Goal: Transaction & Acquisition: Purchase product/service

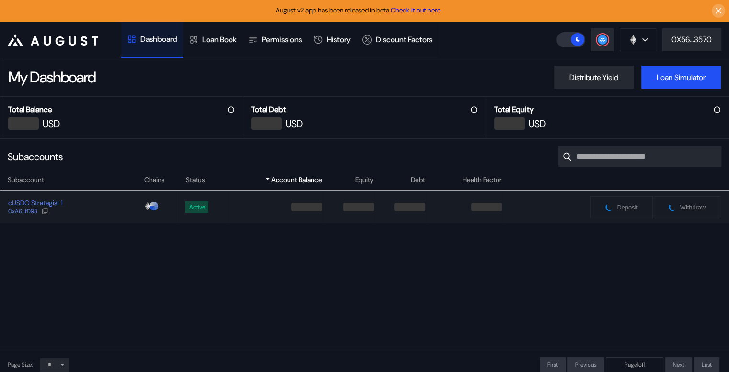
click at [99, 209] on div "cUSDO Strategist 1 0xA6...fD93" at bounding box center [71, 206] width 143 height 17
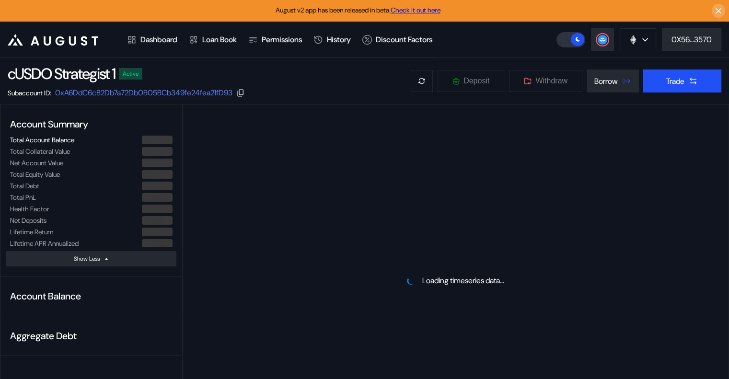
select select "*"
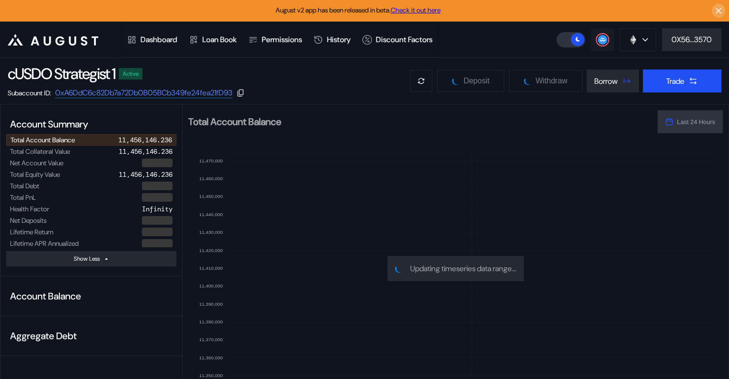
click at [603, 42] on circle at bounding box center [602, 40] width 10 height 10
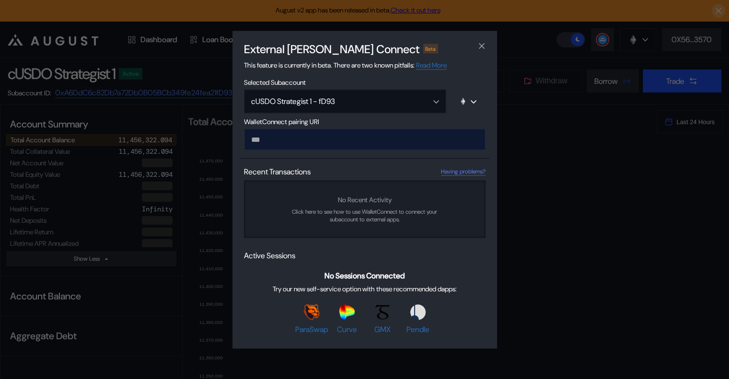
click at [369, 139] on input "modal" at bounding box center [364, 139] width 241 height 22
type input "**********"
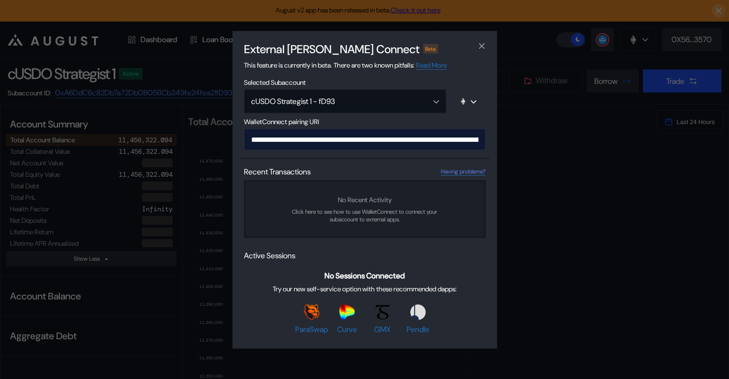
scroll to position [0, 576]
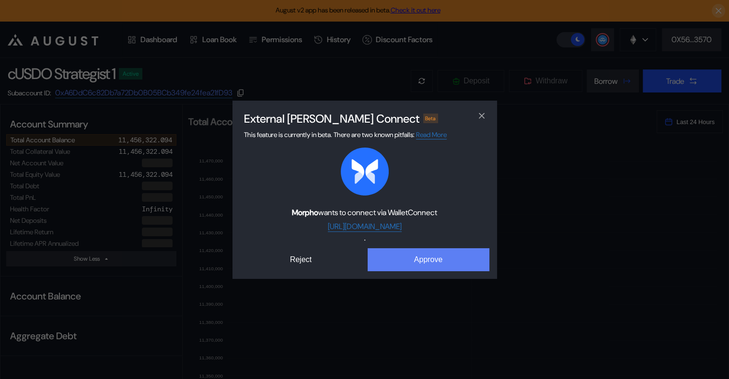
click at [429, 253] on button "Approve" at bounding box center [428, 259] width 122 height 23
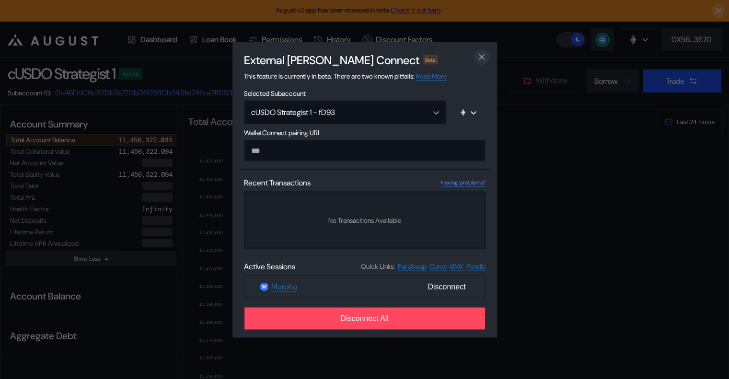
click at [482, 60] on icon "close modal" at bounding box center [482, 57] width 10 height 10
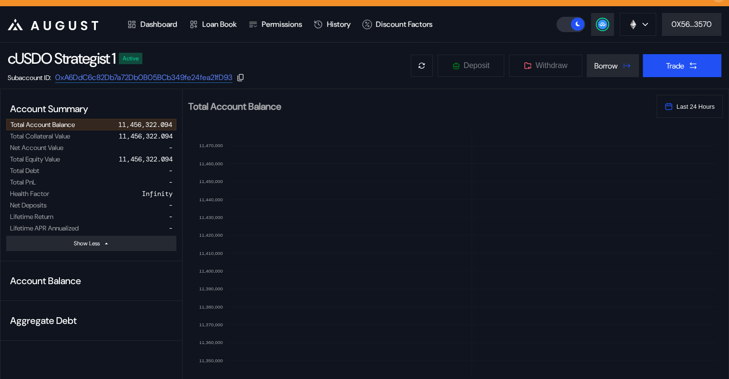
scroll to position [0, 0]
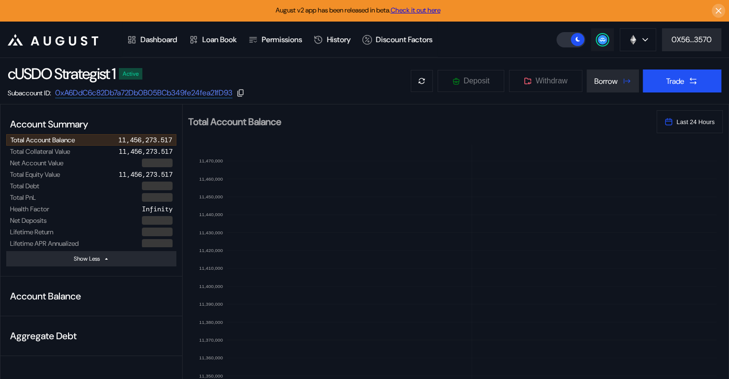
click at [605, 40] on circle at bounding box center [602, 40] width 10 height 10
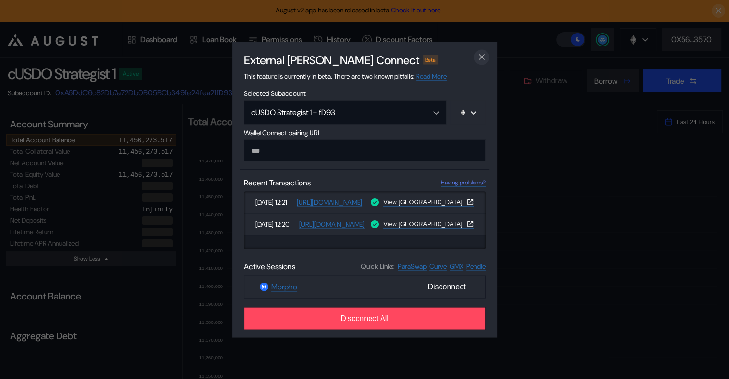
click at [479, 59] on icon "close modal" at bounding box center [481, 57] width 5 height 5
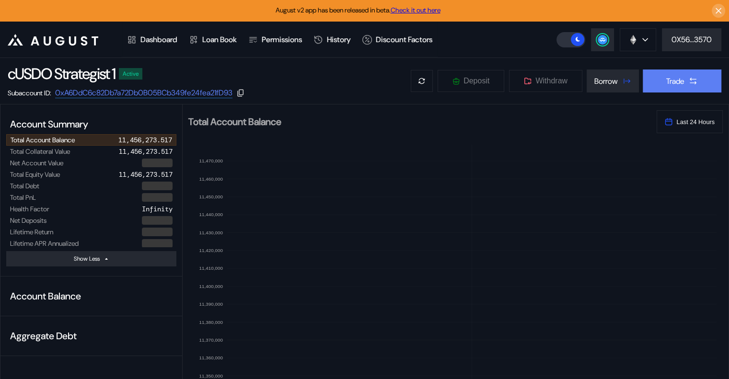
click at [673, 84] on div "Trade" at bounding box center [675, 81] width 18 height 10
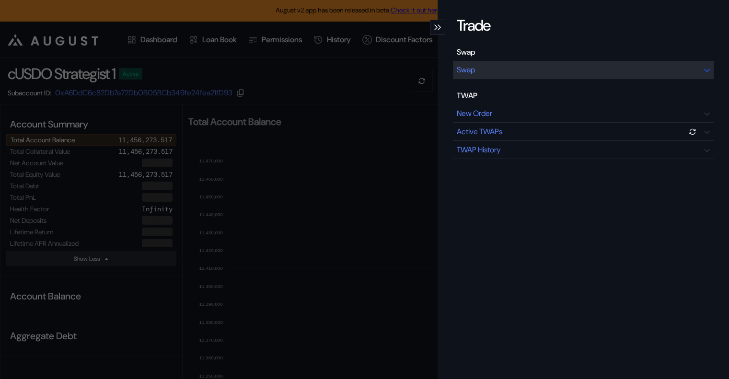
click at [478, 68] on div "Swap" at bounding box center [583, 70] width 261 height 18
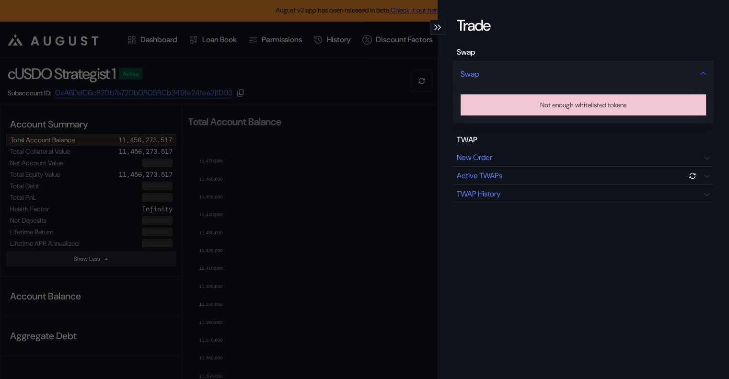
click at [460, 69] on div "Swap" at bounding box center [469, 74] width 18 height 10
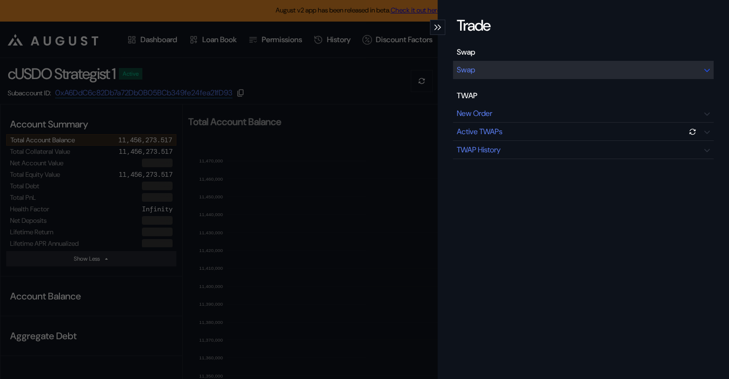
click at [486, 73] on div "Swap" at bounding box center [583, 70] width 261 height 18
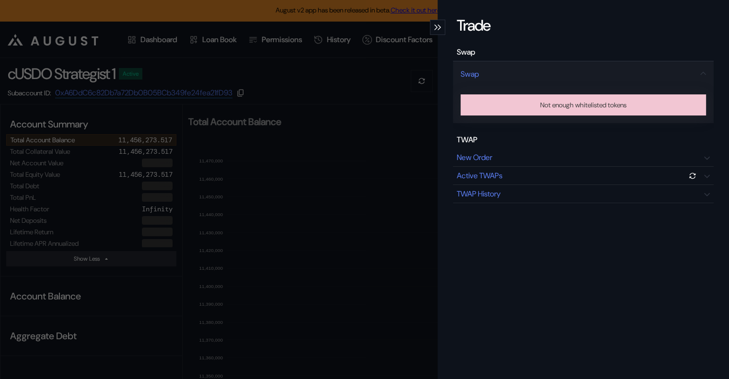
click at [359, 72] on div "Trade Swap Swap Not enough whitelisted tokens TWAP New Order Active TWAPs TWAP …" at bounding box center [364, 189] width 729 height 379
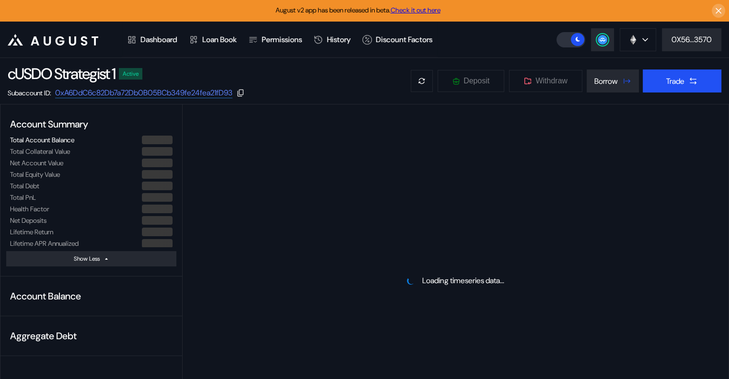
select select "*"
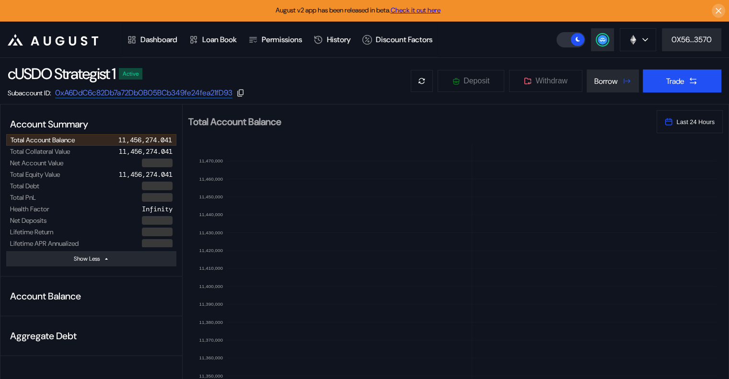
click at [584, 62] on div "cUSDO Strategist 1 Active Subaccount ID: 0xA6DdC6c82Db7a72Db0B05BCb349fe24fea21…" at bounding box center [364, 81] width 729 height 46
click at [588, 63] on div "cUSDO Strategist 1 Active Subaccount ID: 0xA6DdC6c82Db7a72Db0B05BCb349fe24fea21…" at bounding box center [364, 81] width 729 height 46
click at [686, 82] on button "Trade" at bounding box center [681, 80] width 79 height 23
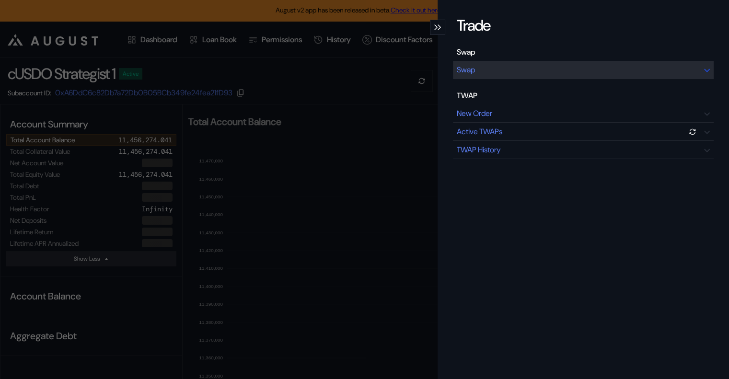
click at [475, 78] on div "Swap" at bounding box center [583, 70] width 261 height 18
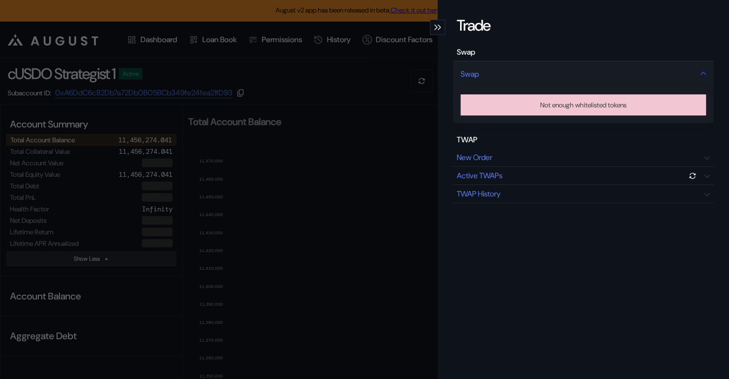
click at [479, 67] on div "Swap" at bounding box center [583, 74] width 261 height 26
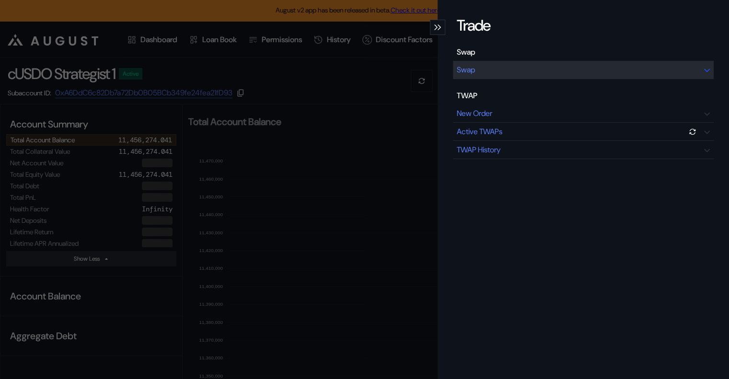
click at [490, 71] on div "Swap" at bounding box center [583, 70] width 261 height 18
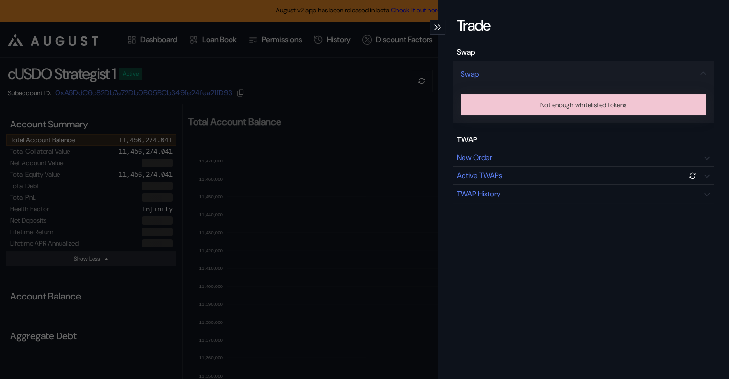
click at [334, 74] on div "Trade Swap Swap Not enough whitelisted tokens TWAP New Order Active TWAPs TWAP …" at bounding box center [364, 189] width 729 height 379
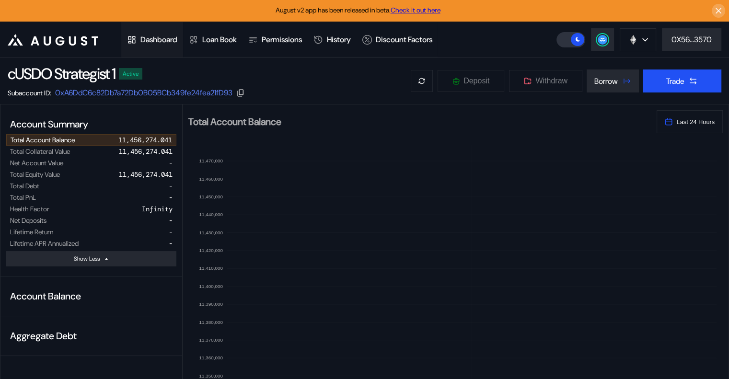
click at [155, 42] on div "Dashboard" at bounding box center [158, 39] width 37 height 10
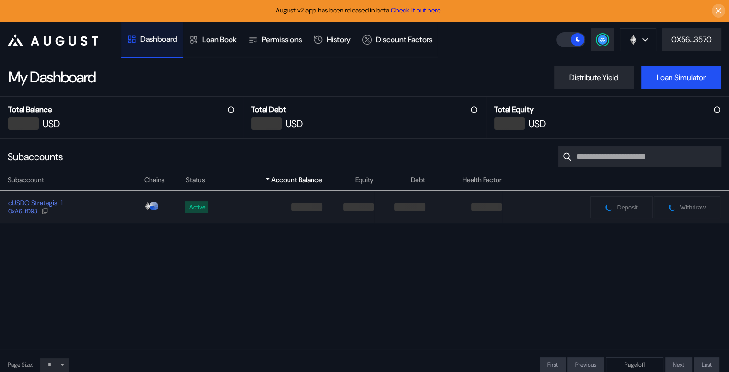
click at [113, 213] on div "cUSDO Strategist 1 0xA6...fD93" at bounding box center [71, 206] width 143 height 17
select select "*"
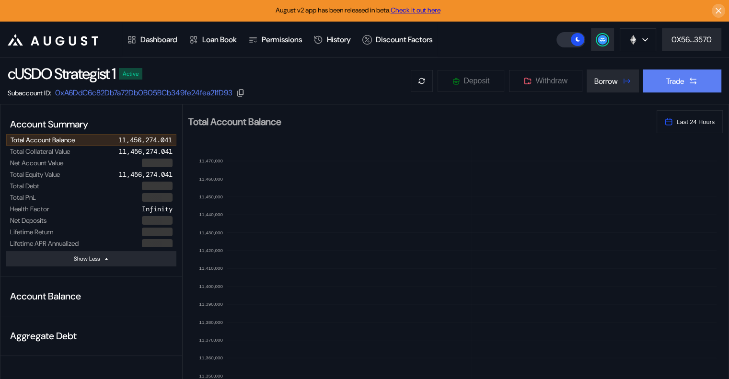
click at [666, 76] on div "Trade" at bounding box center [675, 81] width 18 height 10
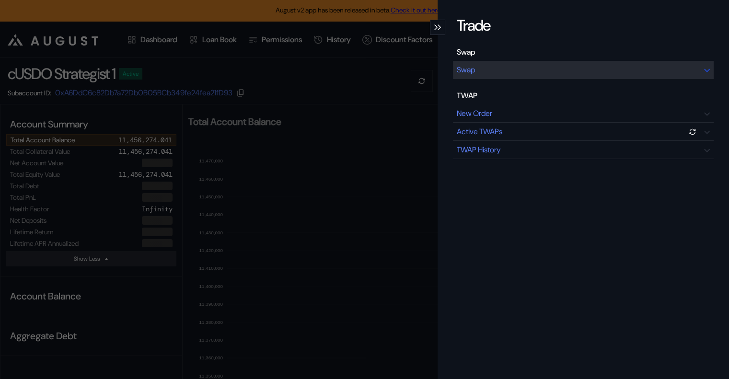
click at [477, 74] on div "Swap" at bounding box center [583, 70] width 261 height 18
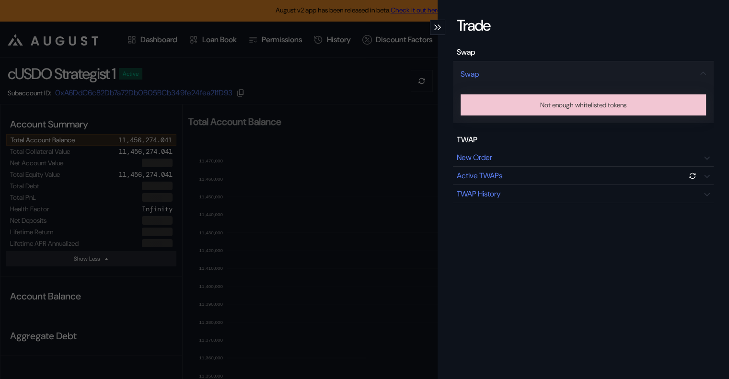
click at [579, 105] on div "Not enough whitelisted tokens" at bounding box center [583, 104] width 86 height 13
click at [365, 89] on div "Trade Swap Swap Not enough whitelisted tokens TWAP New Order Active TWAPs TWAP …" at bounding box center [364, 189] width 729 height 379
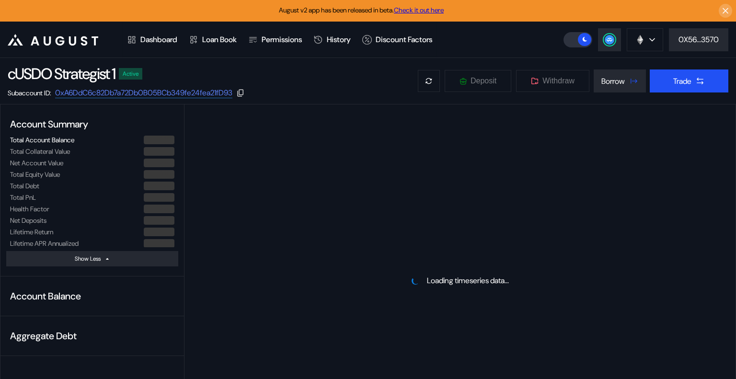
select select "*"
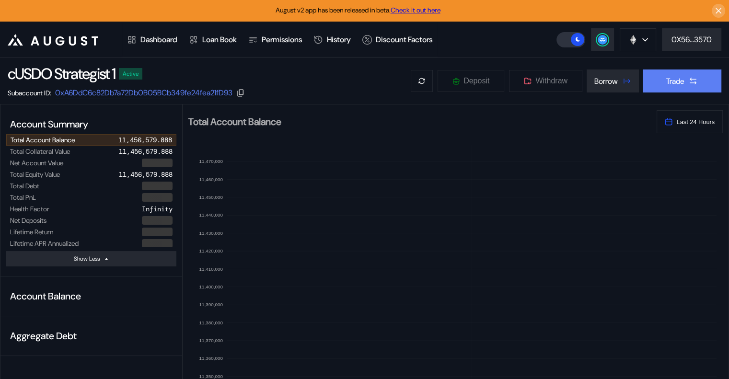
click at [681, 86] on button "Trade" at bounding box center [681, 80] width 79 height 23
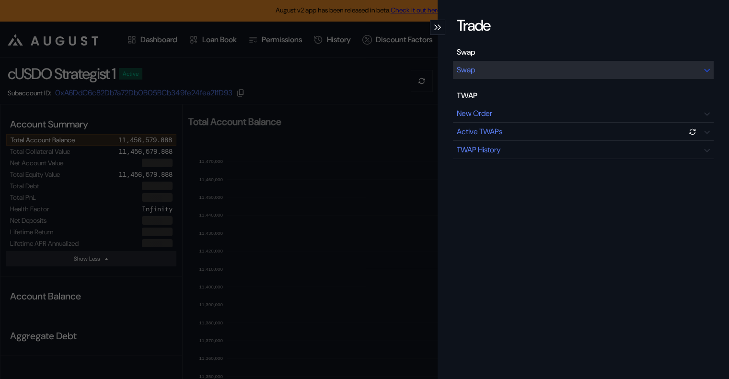
click at [529, 73] on div "Swap" at bounding box center [583, 70] width 261 height 18
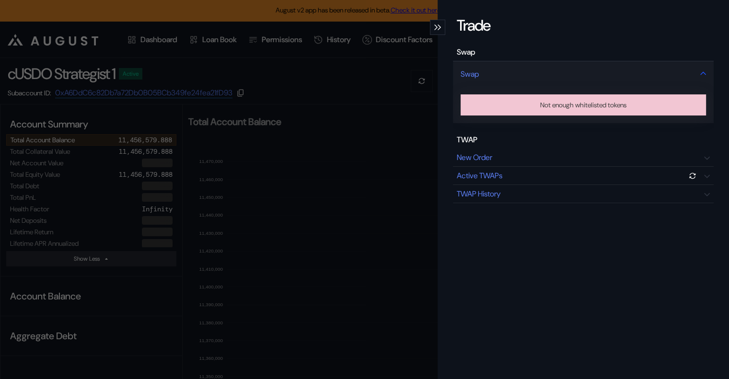
click at [551, 78] on div "Swap" at bounding box center [583, 74] width 261 height 26
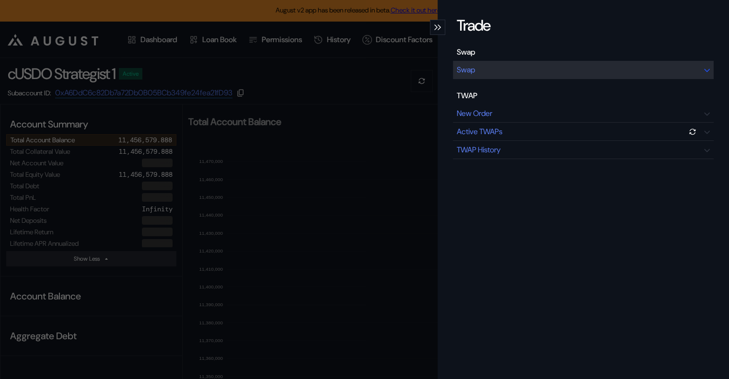
click at [551, 78] on div "Swap" at bounding box center [583, 70] width 261 height 18
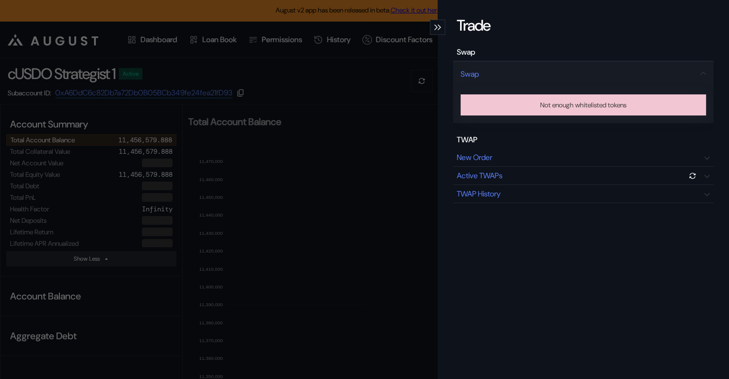
click at [564, 209] on div "Trade Swap Swap Not enough whitelisted tokens TWAP New Order Active TWAPs TWAP …" at bounding box center [583, 184] width 261 height 339
click at [562, 105] on div "Not enough whitelisted tokens" at bounding box center [583, 104] width 86 height 13
click at [372, 89] on div "Trade Swap Swap Not enough whitelisted tokens TWAP New Order Active TWAPs TWAP …" at bounding box center [364, 189] width 729 height 379
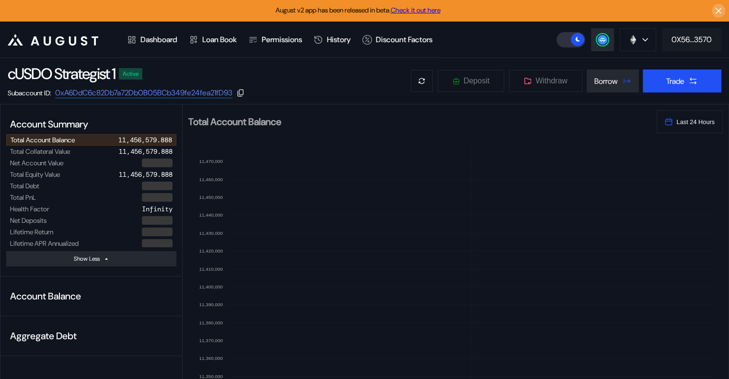
click at [684, 41] on div "0X56...3570" at bounding box center [691, 39] width 40 height 10
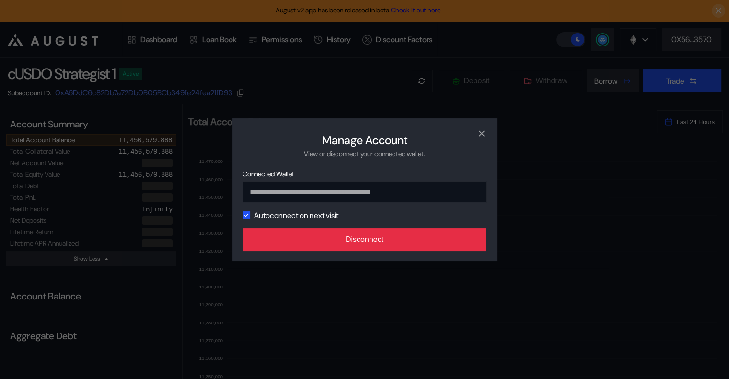
click at [385, 237] on button "Disconnect" at bounding box center [364, 239] width 243 height 23
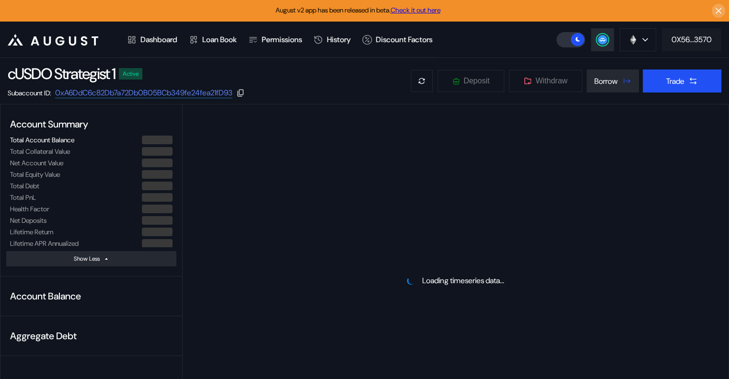
click at [675, 42] on div "0X56...3570" at bounding box center [691, 39] width 40 height 10
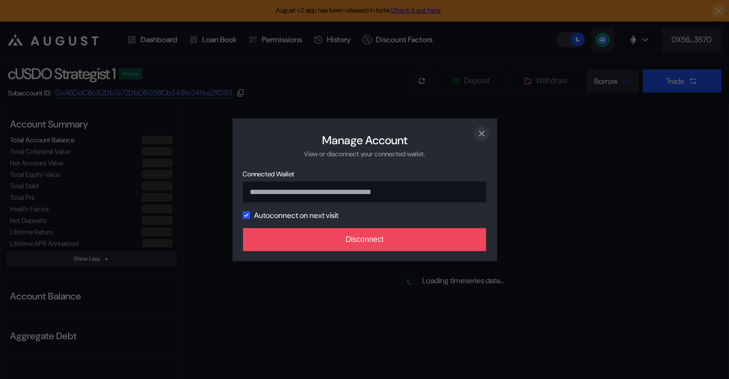
click at [481, 134] on icon "close modal" at bounding box center [482, 133] width 10 height 10
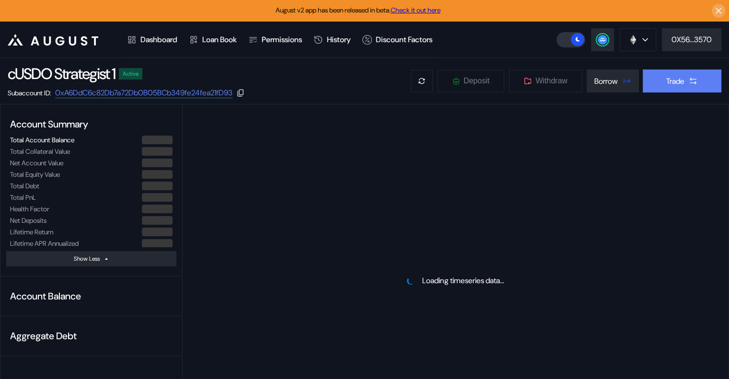
click at [684, 73] on button "Trade" at bounding box center [681, 80] width 79 height 23
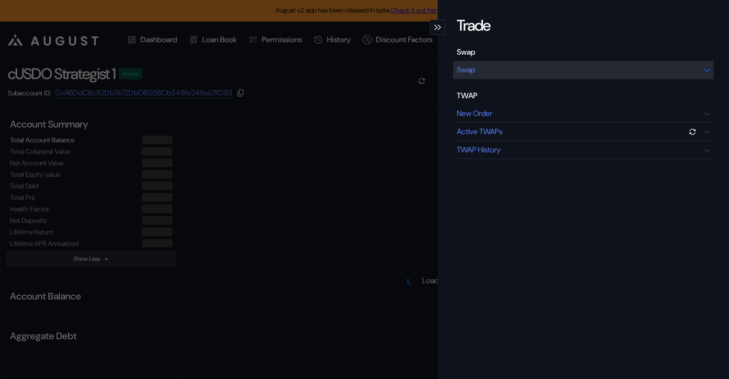
click at [485, 72] on div "Swap" at bounding box center [583, 70] width 261 height 18
select select "*"
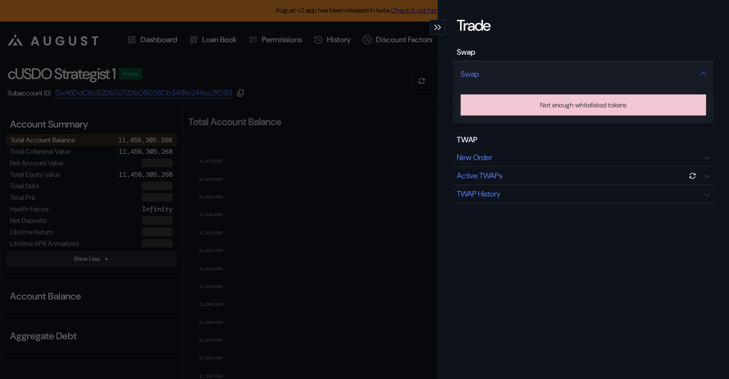
click at [494, 72] on div "Swap" at bounding box center [583, 74] width 261 height 26
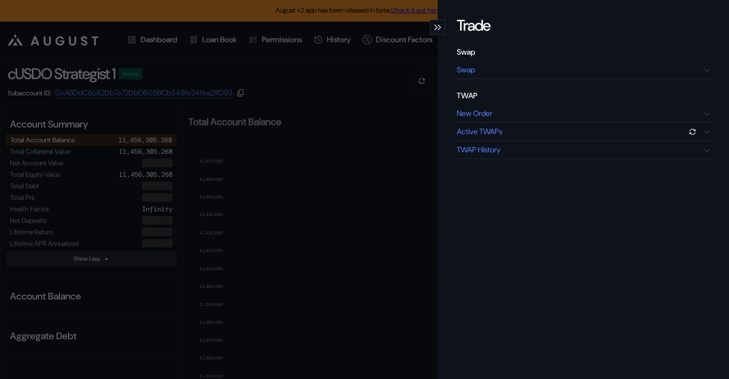
click at [391, 49] on div "Trade Swap Swap TWAP New Order Active TWAPs TWAP History" at bounding box center [364, 189] width 729 height 379
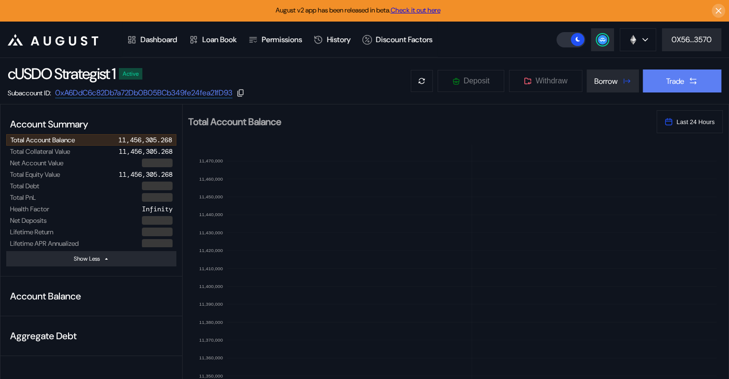
click at [696, 85] on icon at bounding box center [693, 81] width 10 height 10
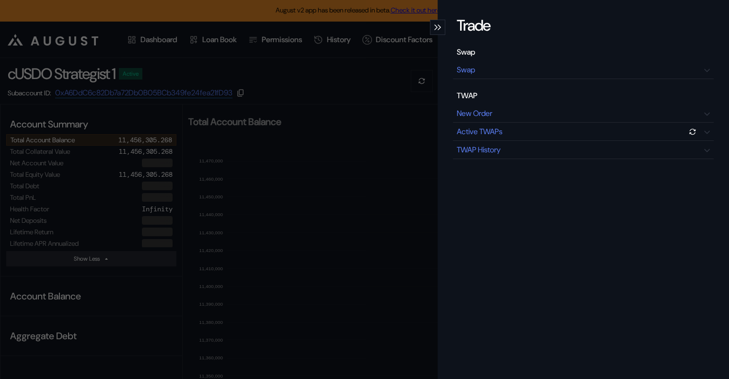
click at [719, 36] on div "Trade Swap Swap TWAP New Order Active TWAPs TWAP History" at bounding box center [582, 189] width 291 height 379
click at [436, 30] on div "modal" at bounding box center [437, 27] width 15 height 15
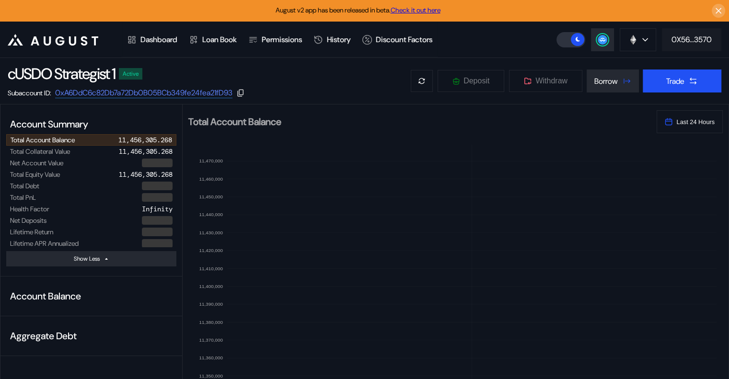
click at [706, 39] on div "0X56...3570" at bounding box center [691, 39] width 40 height 10
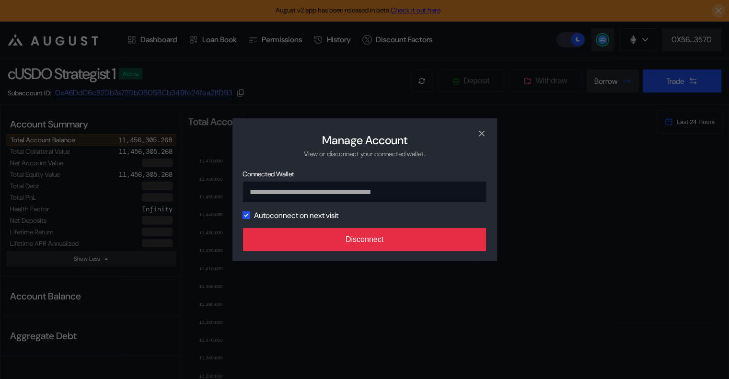
click at [371, 245] on button "Disconnect" at bounding box center [364, 239] width 243 height 23
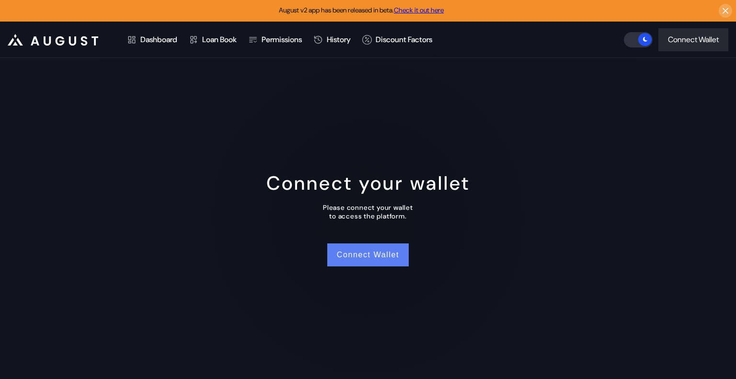
click at [385, 252] on button "Connect Wallet" at bounding box center [367, 254] width 81 height 23
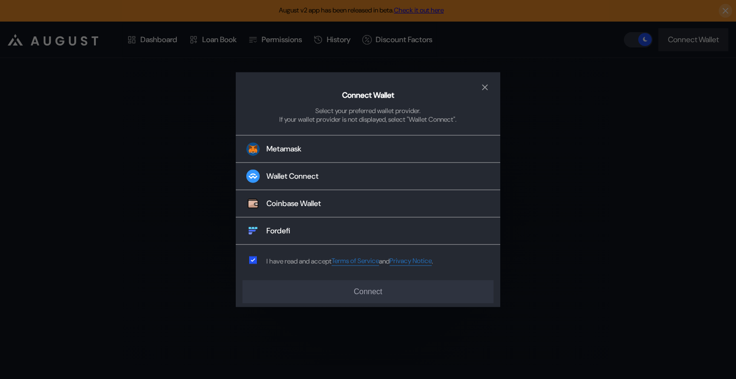
drag, startPoint x: 295, startPoint y: 228, endPoint x: 279, endPoint y: 260, distance: 35.8
click at [293, 230] on button "Fordefi" at bounding box center [368, 230] width 264 height 27
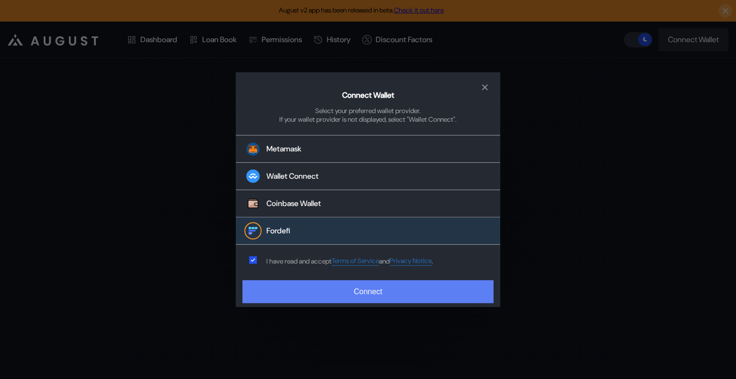
click at [391, 291] on button "Connect" at bounding box center [367, 291] width 251 height 23
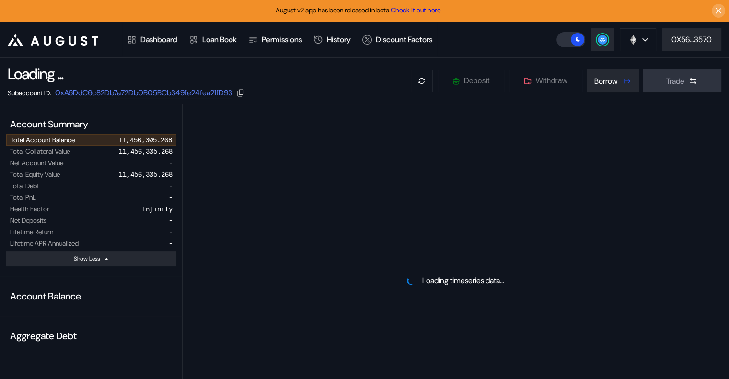
select select "*"
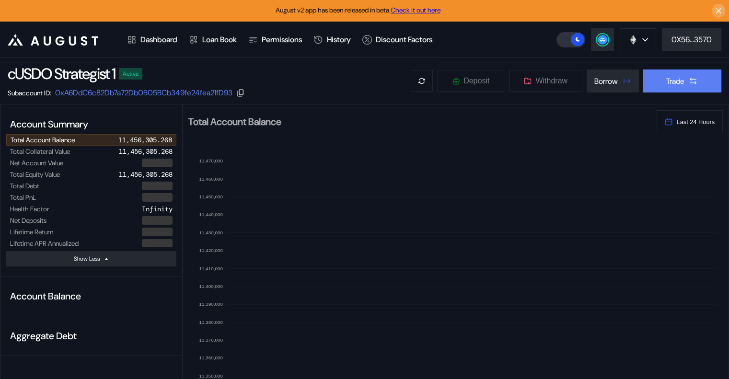
click at [681, 84] on div "Trade" at bounding box center [675, 81] width 18 height 10
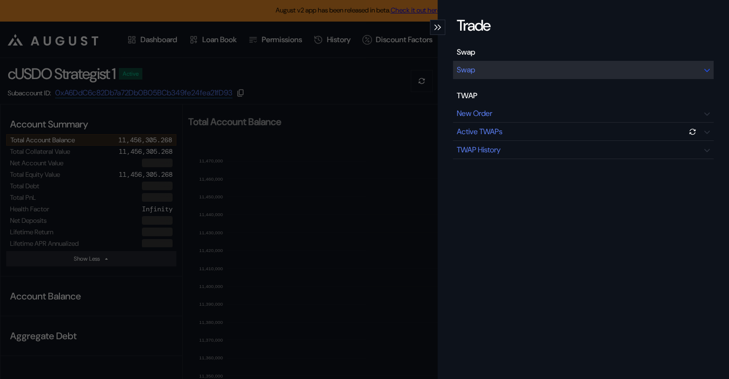
click at [512, 73] on div "Swap" at bounding box center [583, 70] width 261 height 18
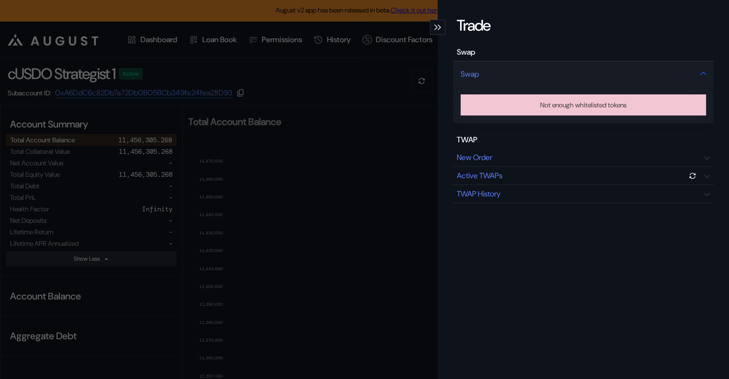
click at [582, 83] on div "Swap" at bounding box center [583, 74] width 261 height 26
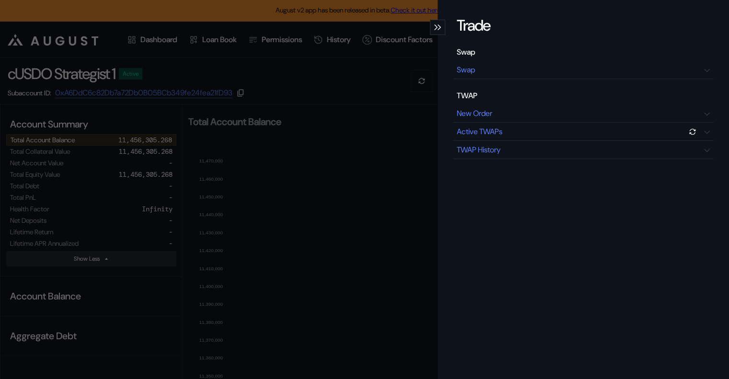
click at [416, 145] on div "Trade Swap Swap TWAP New Order Active TWAPs TWAP History" at bounding box center [364, 189] width 729 height 379
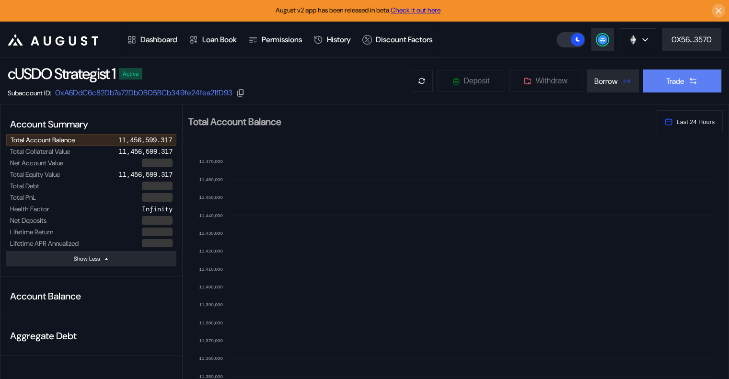
click at [676, 78] on div "Trade" at bounding box center [675, 81] width 18 height 10
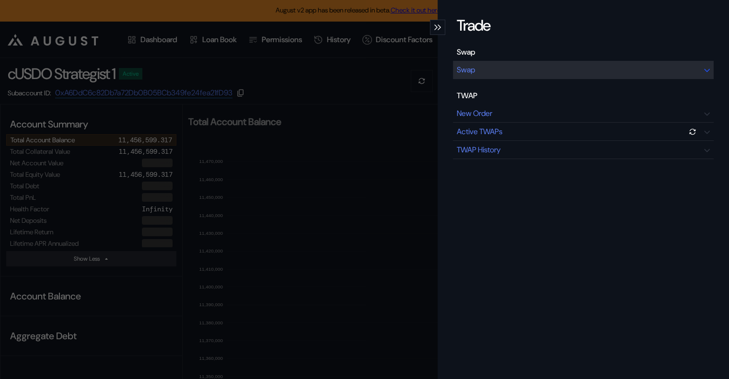
click at [485, 75] on div "Swap" at bounding box center [583, 70] width 261 height 18
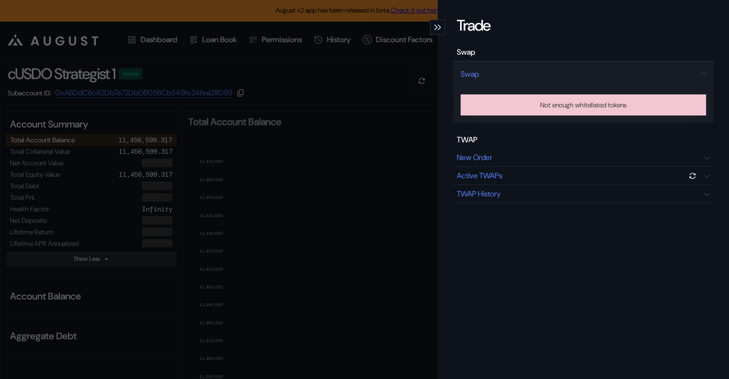
click at [605, 106] on div "Not enough whitelisted tokens" at bounding box center [583, 104] width 86 height 13
click at [558, 71] on div "Swap" at bounding box center [583, 74] width 261 height 26
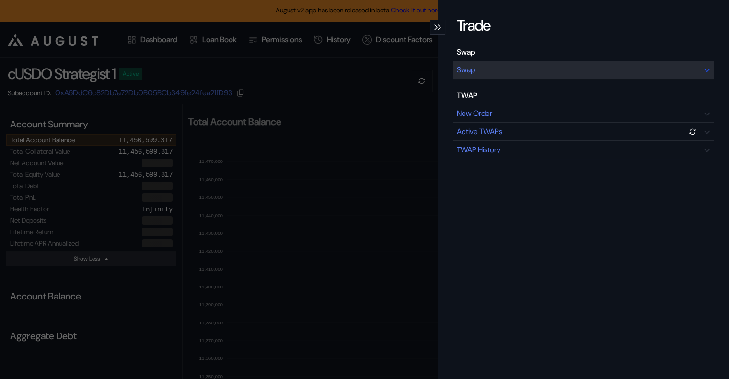
click at [558, 71] on div "Swap" at bounding box center [583, 70] width 261 height 18
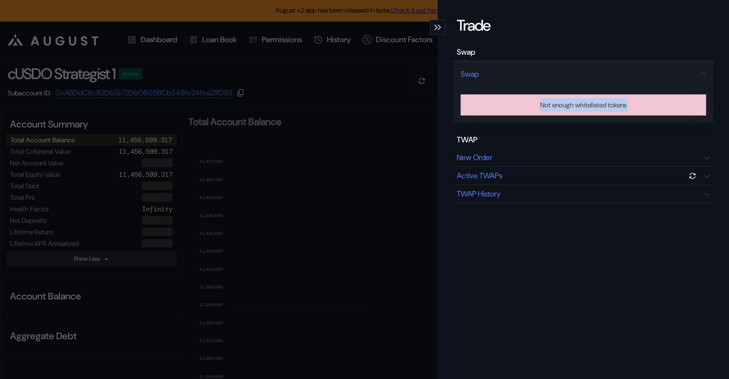
click at [387, 130] on div "Trade Swap Swap Not enough whitelisted tokens TWAP New Order Active TWAPs TWAP …" at bounding box center [364, 189] width 729 height 379
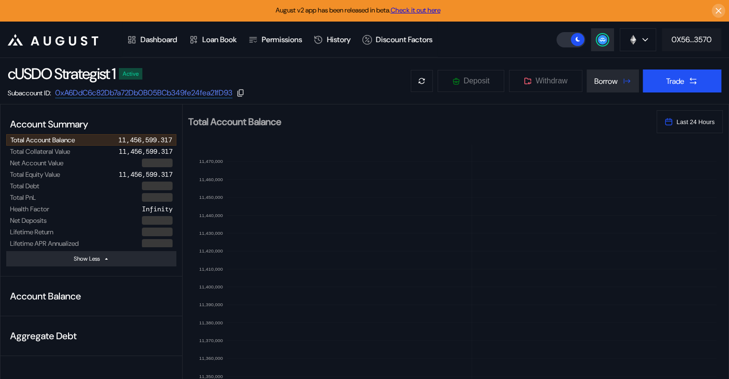
click at [689, 41] on div "0X56...3570" at bounding box center [691, 39] width 40 height 10
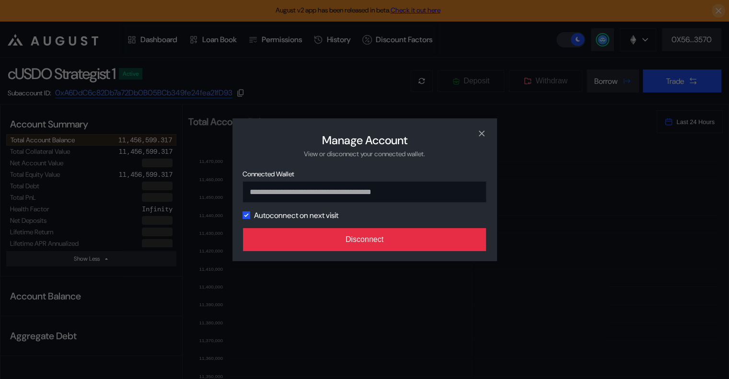
click at [387, 235] on button "Disconnect" at bounding box center [364, 239] width 243 height 23
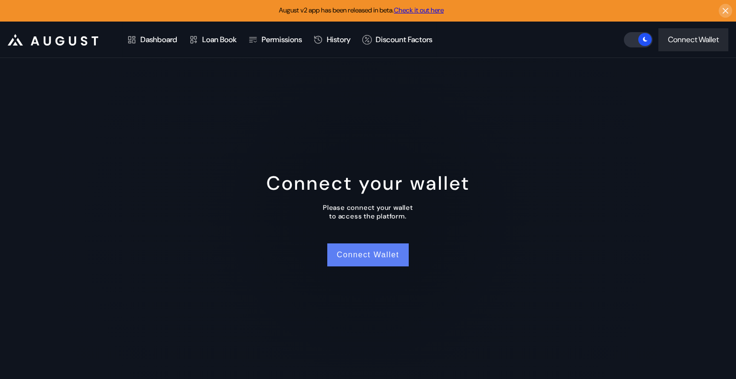
click at [365, 262] on button "Connect Wallet" at bounding box center [367, 254] width 81 height 23
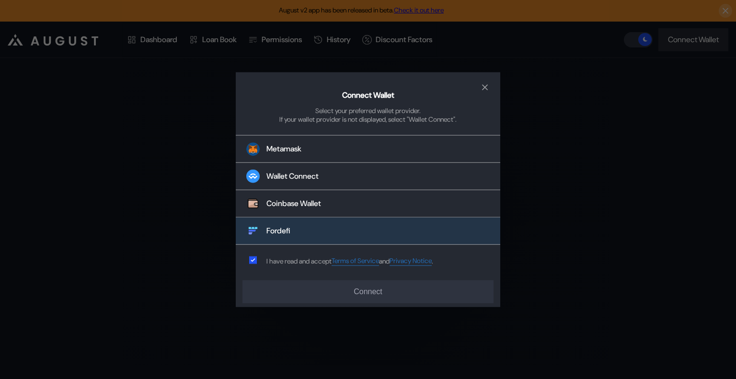
drag, startPoint x: 278, startPoint y: 235, endPoint x: 297, endPoint y: 239, distance: 20.0
click at [278, 235] on div "Fordefi" at bounding box center [278, 231] width 24 height 10
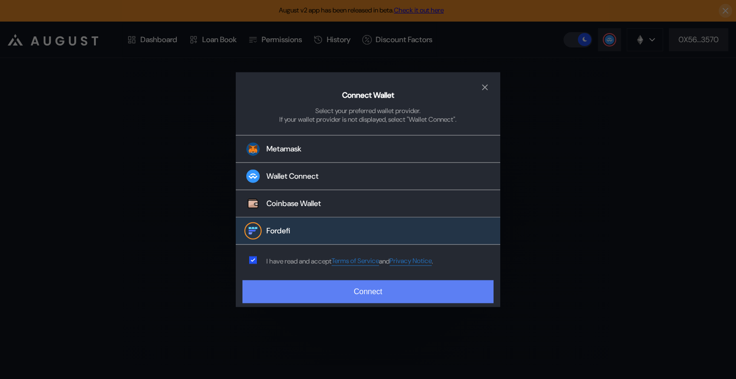
click at [343, 288] on button "Connect" at bounding box center [367, 291] width 251 height 23
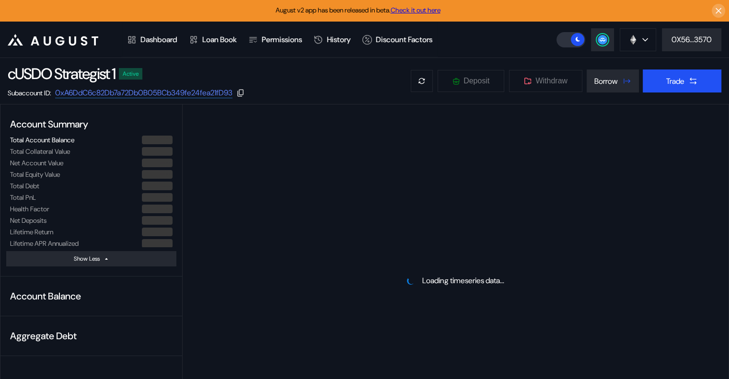
select select "*"
